Goal: Navigation & Orientation: Find specific page/section

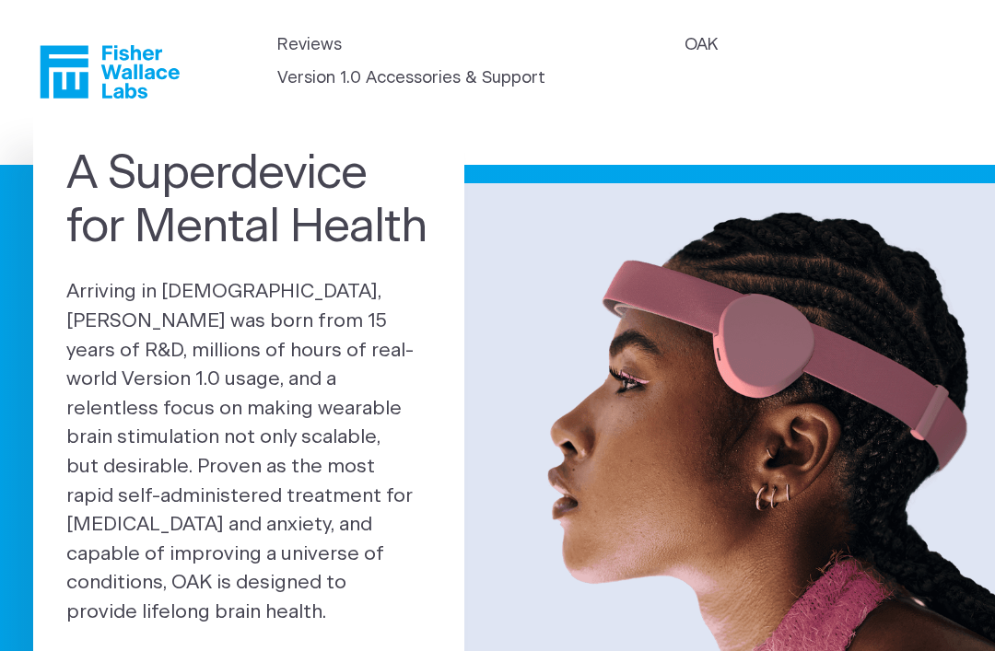
click at [684, 58] on link "OAK" at bounding box center [700, 45] width 33 height 25
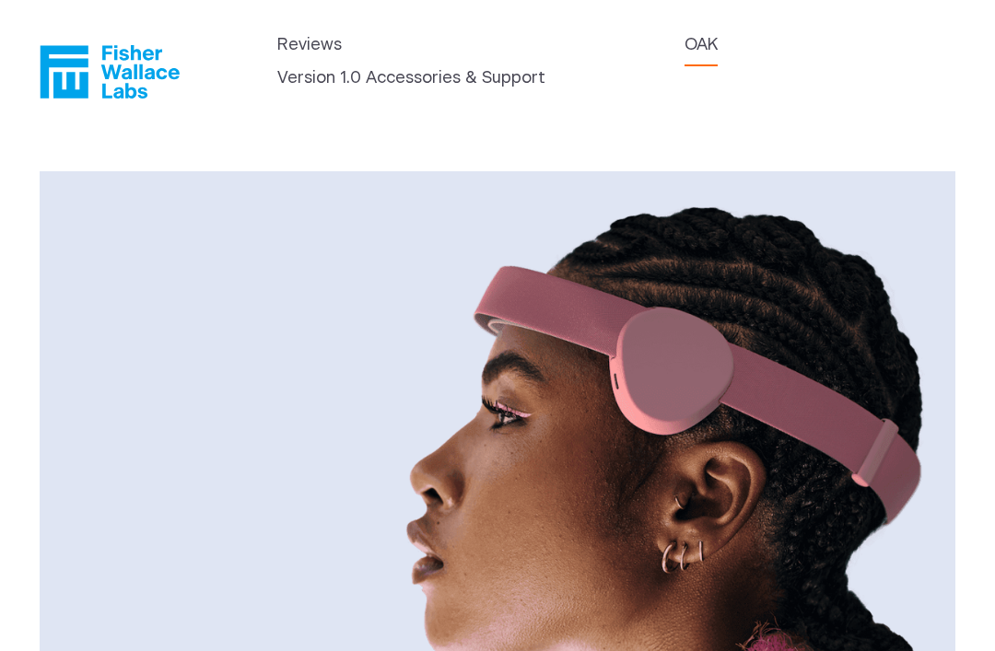
click at [545, 68] on link "Version 1.0 Accessories & Support" at bounding box center [411, 78] width 268 height 25
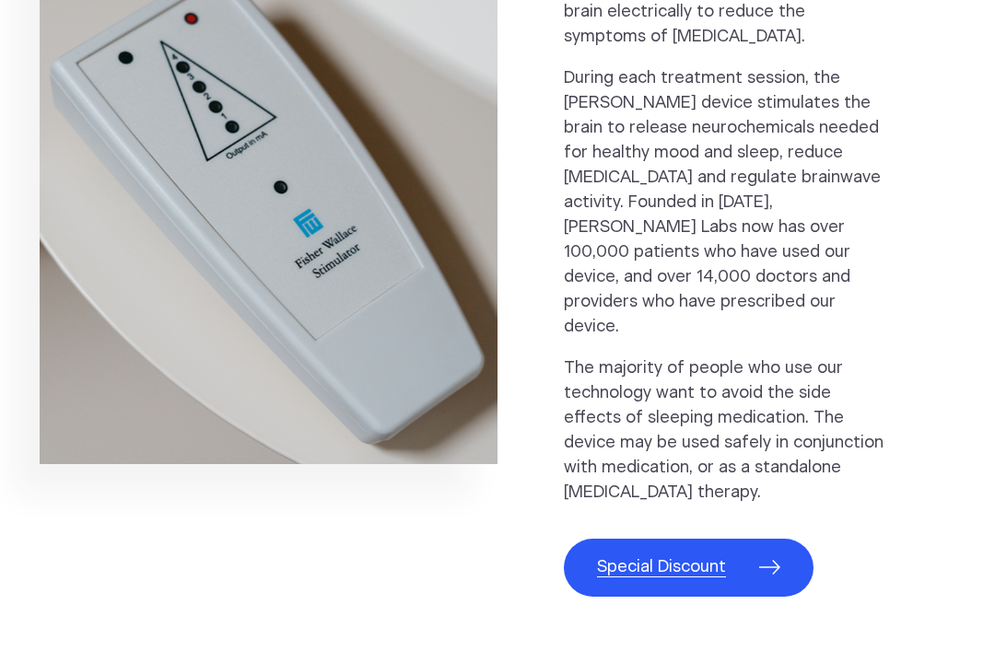
scroll to position [953, 0]
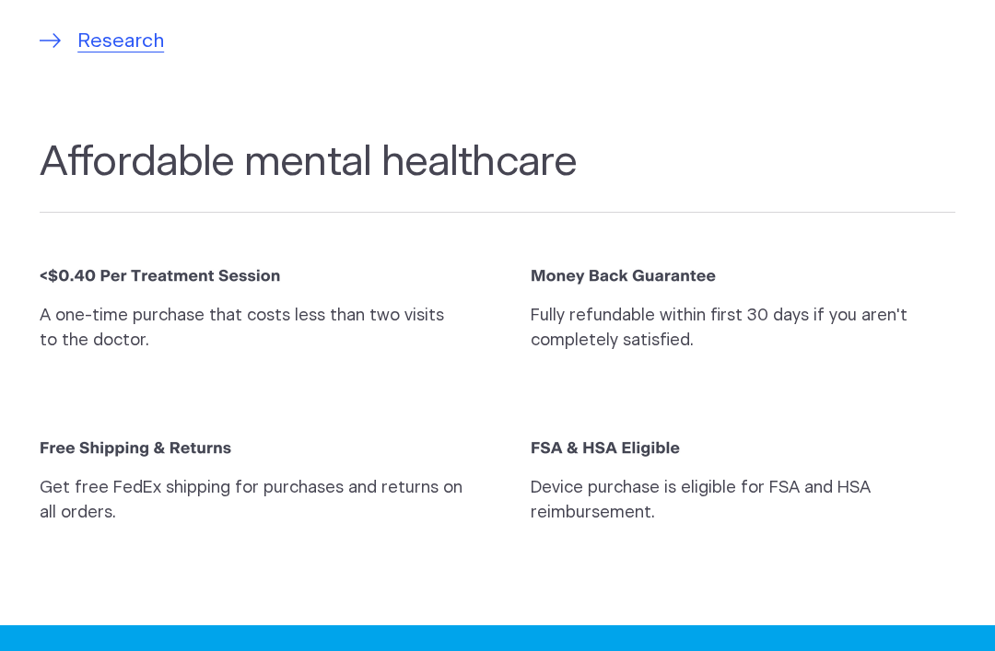
click at [970, 90] on section "Affordable mental healthcare A one-time purchase that costs less than two visit…" at bounding box center [497, 316] width 995 height 487
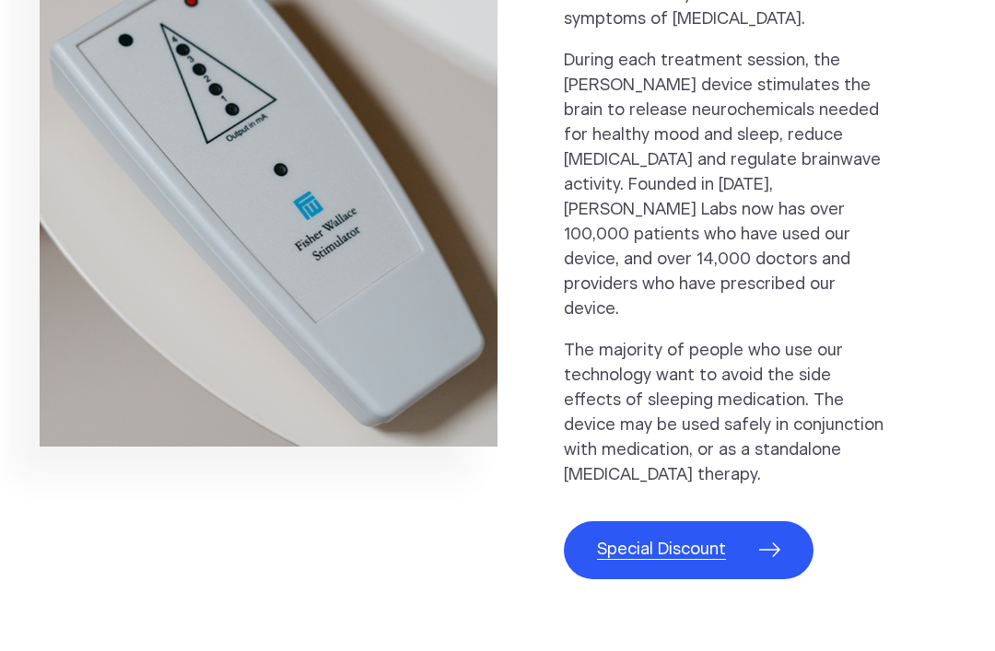
click at [694, 538] on span "Special Discount" at bounding box center [661, 550] width 129 height 25
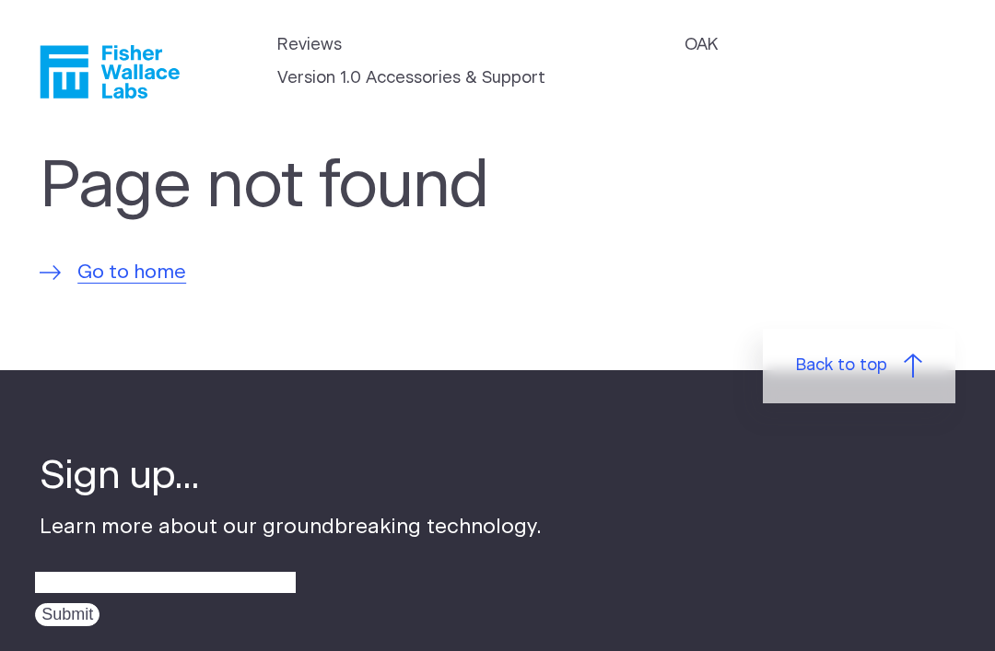
click at [151, 263] on span "Go to home" at bounding box center [131, 272] width 109 height 29
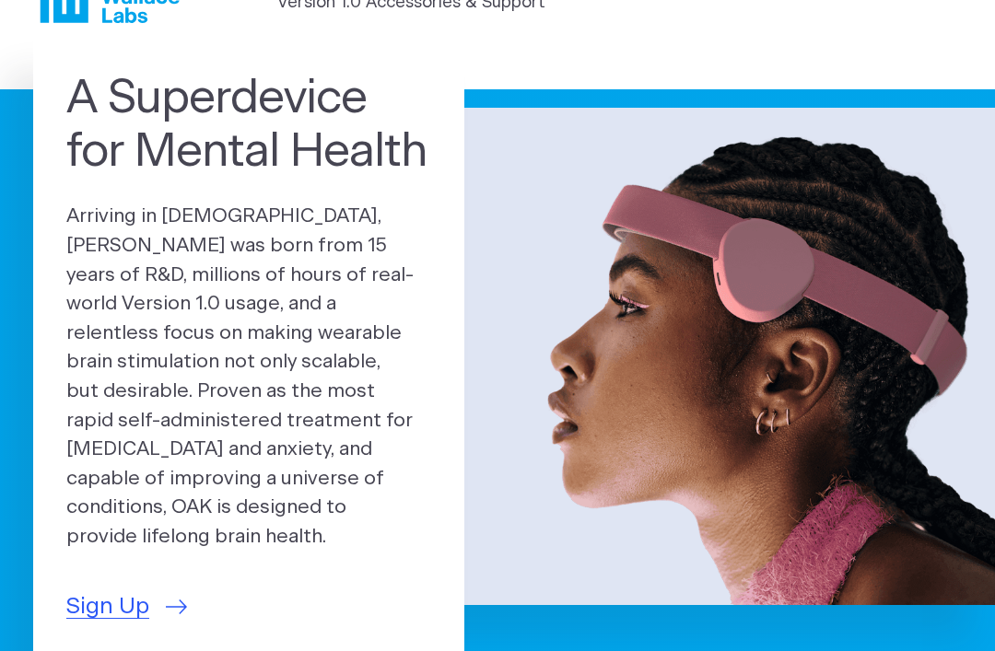
scroll to position [76, 0]
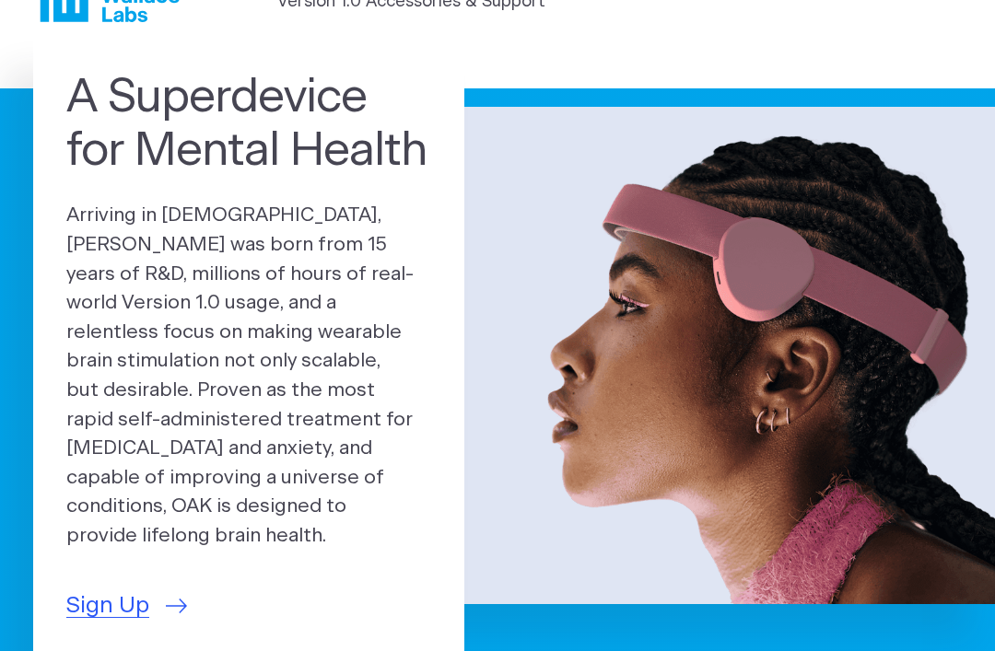
click at [100, 589] on span "Sign Up" at bounding box center [107, 606] width 83 height 34
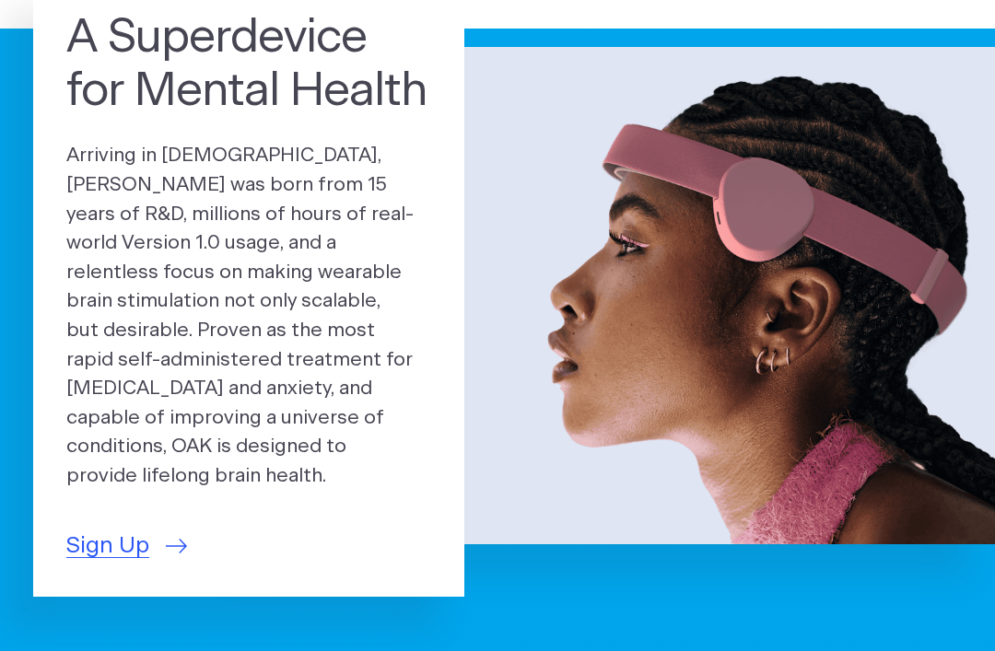
scroll to position [136, 0]
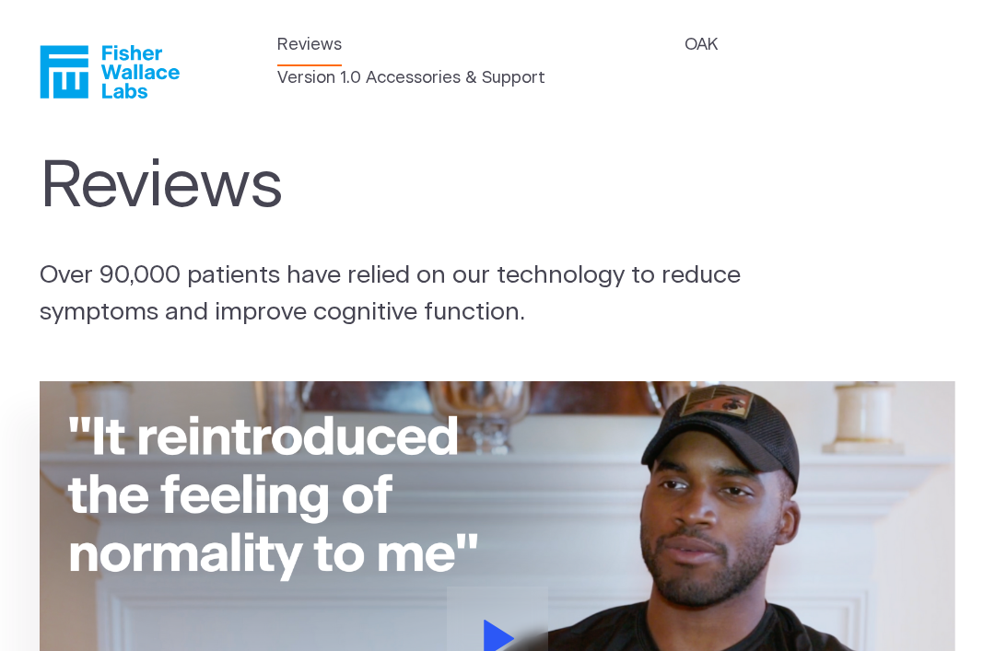
click at [684, 58] on link "OAK" at bounding box center [700, 45] width 33 height 25
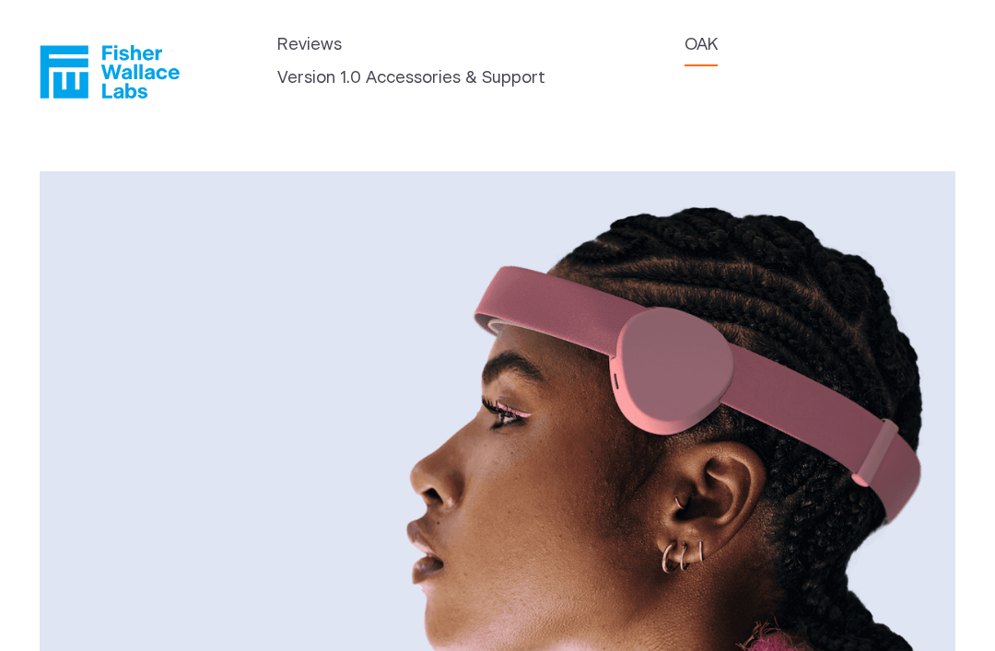
click at [545, 66] on link "Version 1.0 Accessories & Support" at bounding box center [411, 78] width 268 height 25
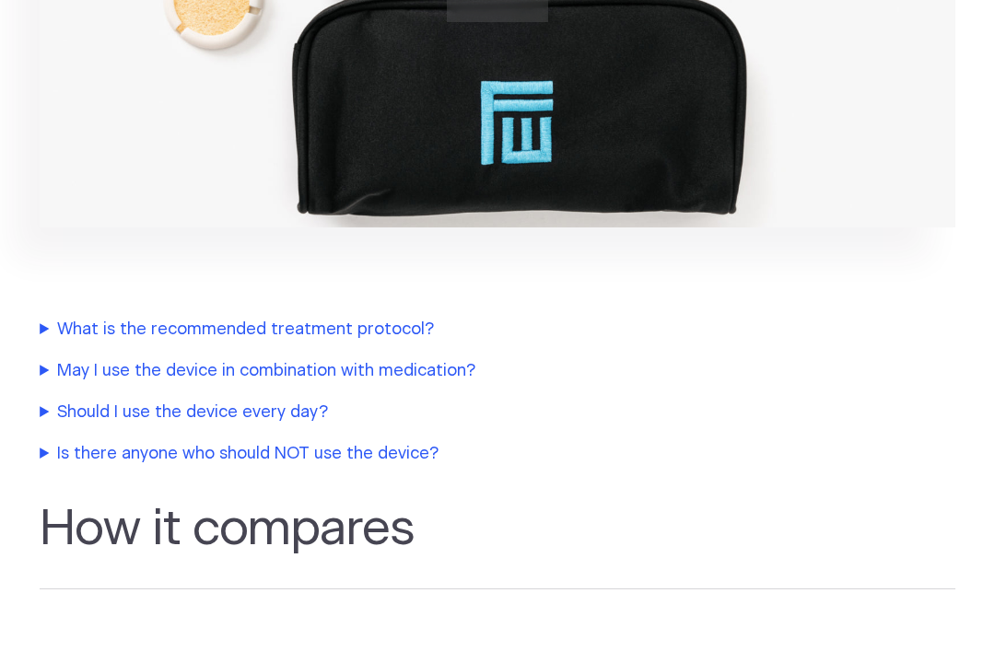
scroll to position [3408, 0]
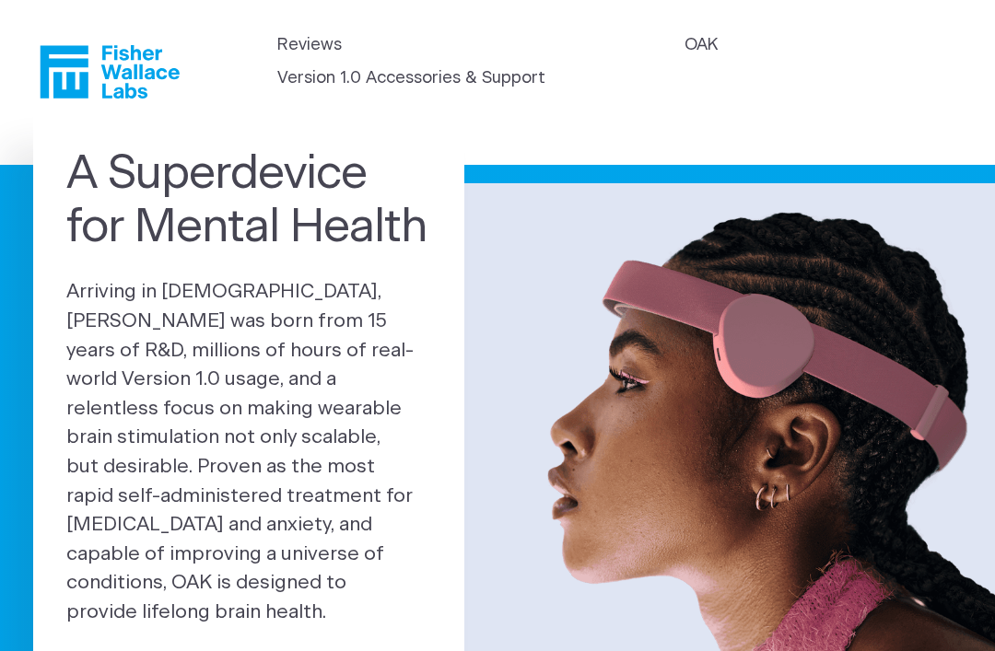
click at [684, 55] on link "OAK" at bounding box center [700, 45] width 33 height 25
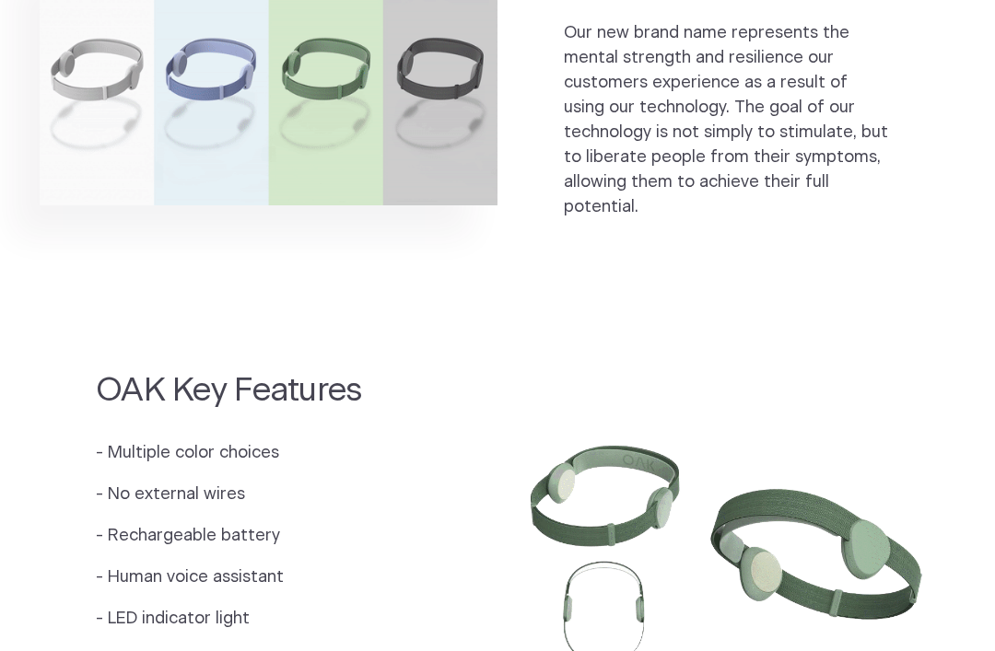
scroll to position [1224, 0]
